Goal: Task Accomplishment & Management: Use online tool/utility

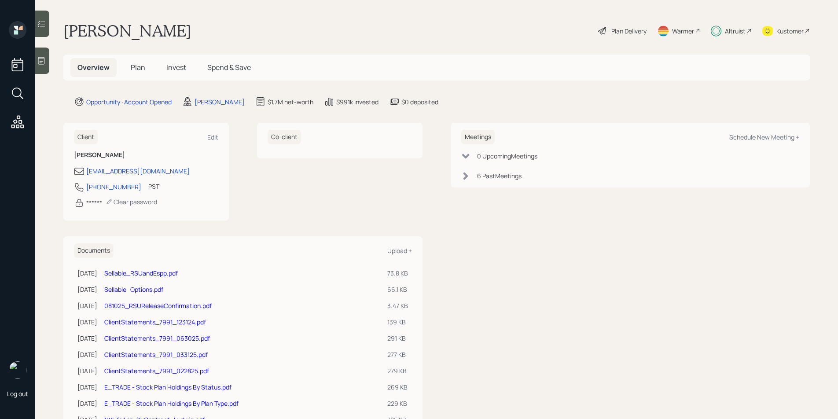
click at [615, 32] on div "Plan Delivery" at bounding box center [628, 30] width 35 height 9
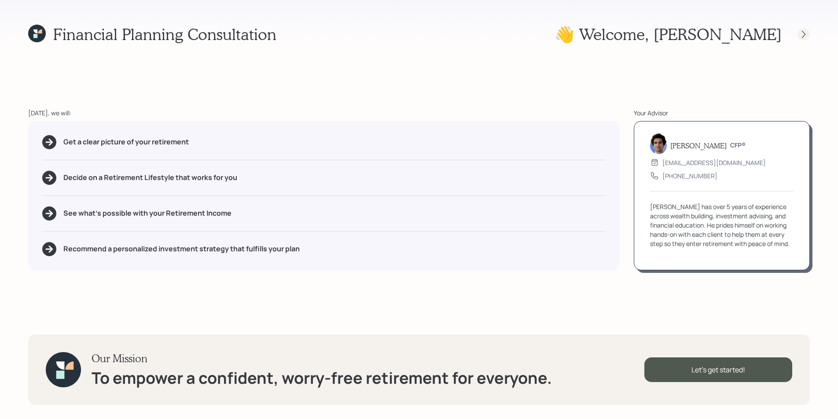
click at [808, 31] on icon at bounding box center [803, 34] width 9 height 9
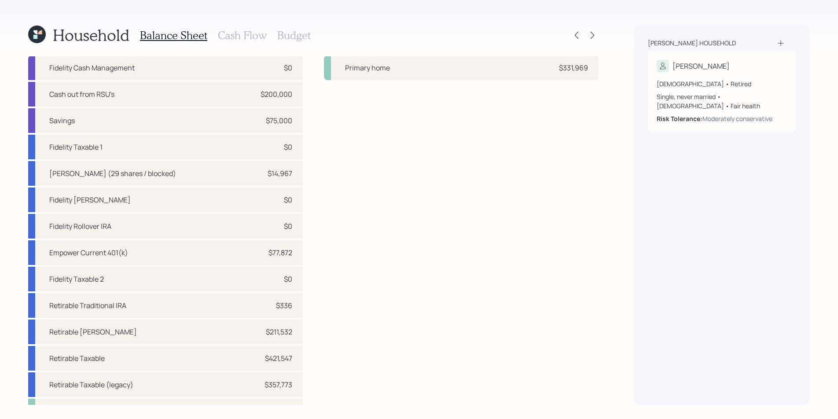
scroll to position [37, 0]
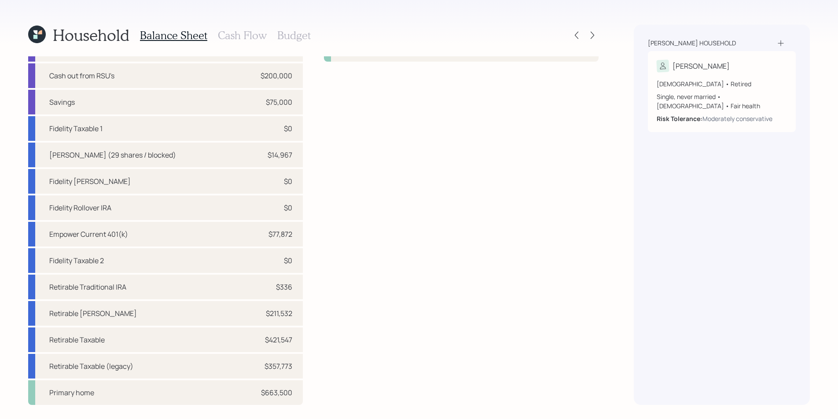
click at [252, 34] on h3 "Cash Flow" at bounding box center [242, 35] width 49 height 13
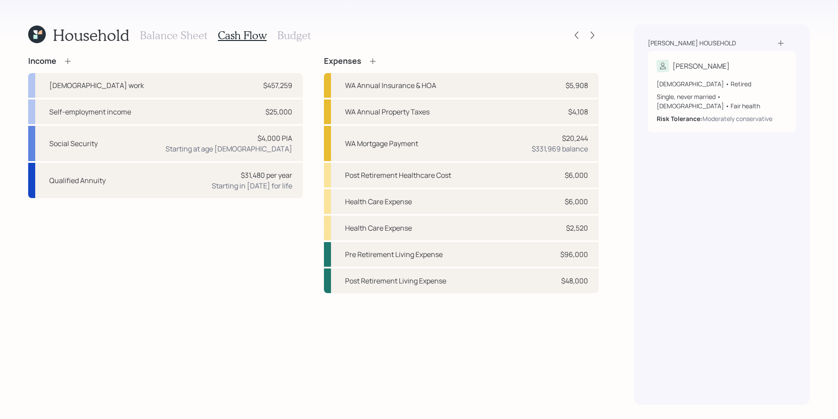
click at [292, 38] on h3 "Budget" at bounding box center [293, 35] width 33 height 13
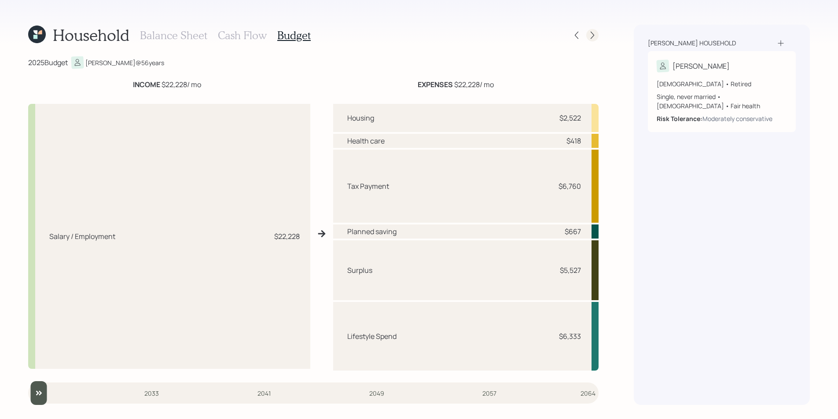
click at [594, 33] on icon at bounding box center [592, 35] width 9 height 9
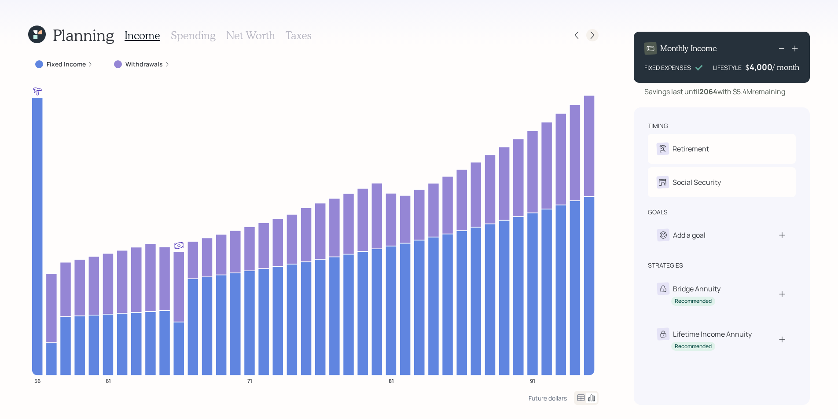
click at [592, 34] on icon at bounding box center [592, 35] width 9 height 9
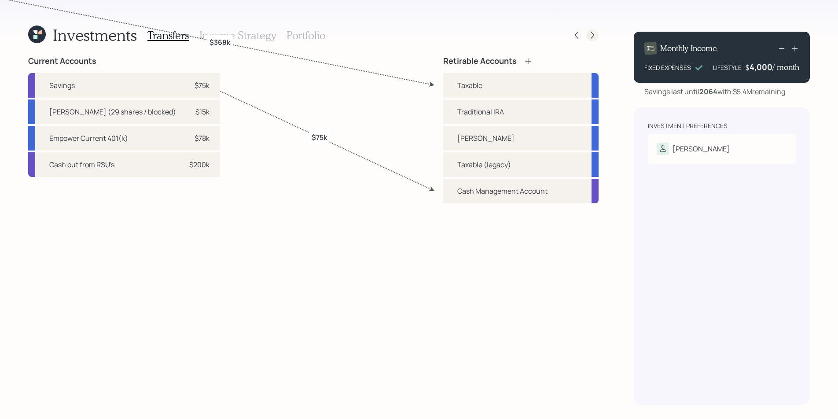
click at [592, 36] on icon at bounding box center [592, 35] width 9 height 9
